Goal: Transaction & Acquisition: Purchase product/service

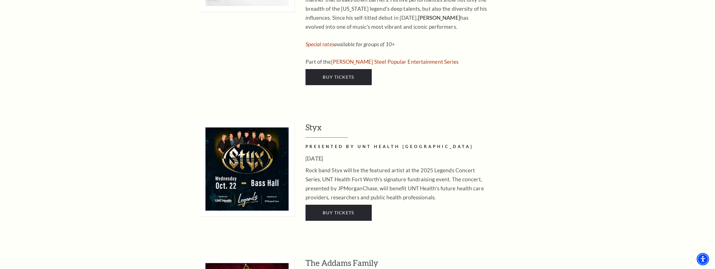
scroll to position [997, 0]
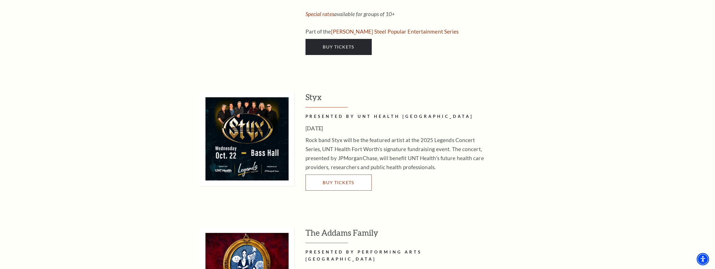
click at [343, 180] on span "Buy Tickets" at bounding box center [338, 182] width 31 height 5
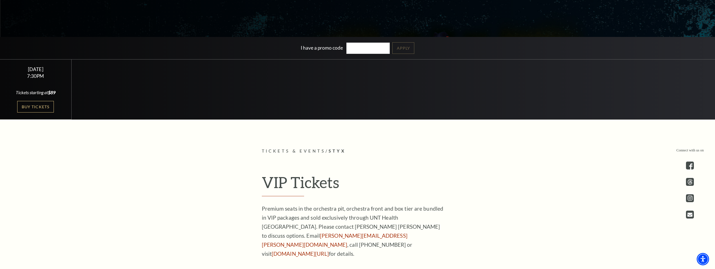
scroll to position [242, 0]
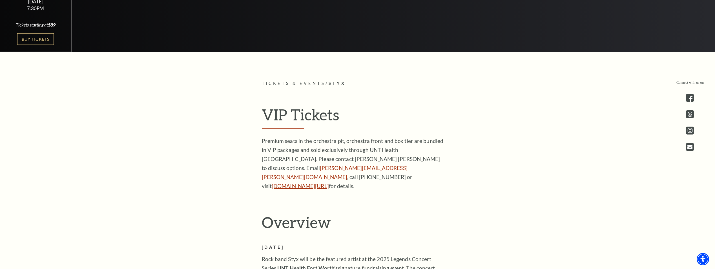
drag, startPoint x: 295, startPoint y: 179, endPoint x: 299, endPoint y: 178, distance: 3.6
click at [295, 183] on link "unthealth.edu/legends" at bounding box center [300, 186] width 57 height 6
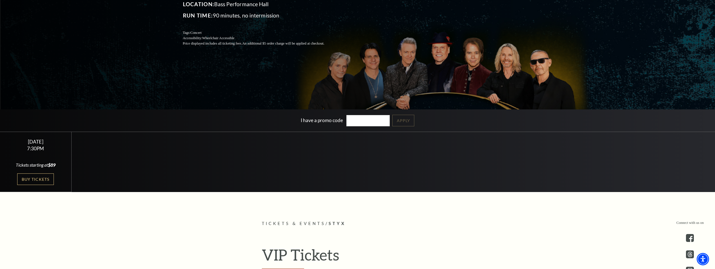
scroll to position [46, 0]
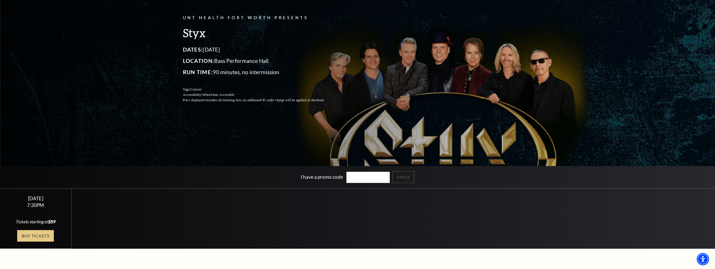
click at [28, 239] on link "Buy Tickets" at bounding box center [35, 236] width 37 height 12
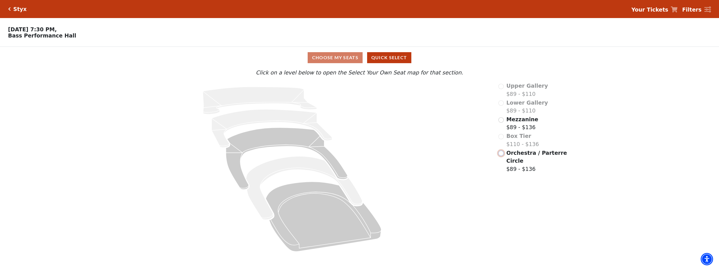
click at [502, 156] on input "Orchestra / Parterre Circle$89 - $136\a" at bounding box center [501, 153] width 5 height 5
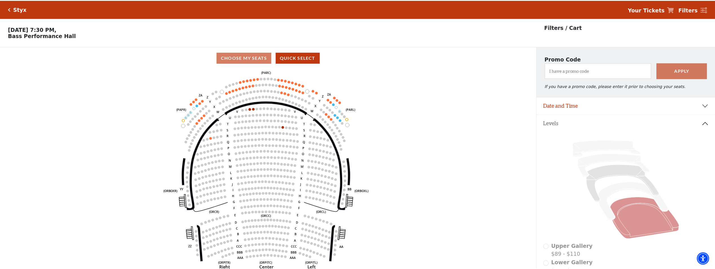
scroll to position [26, 0]
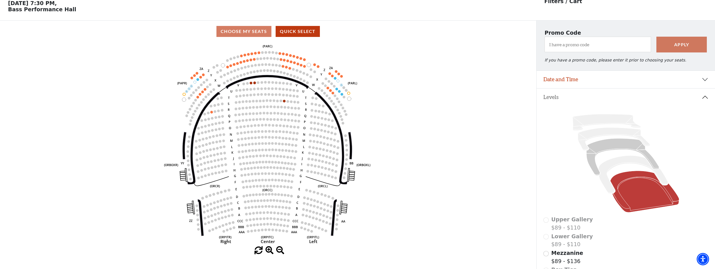
click at [239, 65] on icon "Left (ORPITL) Right (ORPITR) Center (ORPITC) ZZ AA YY BB ZA ZA (ORCL) (ORCR) (O…" at bounding box center [268, 144] width 483 height 204
click at [547, 256] on input "Mezzanine$89 - $136\a" at bounding box center [545, 253] width 5 height 5
